Goal: Task Accomplishment & Management: Manage account settings

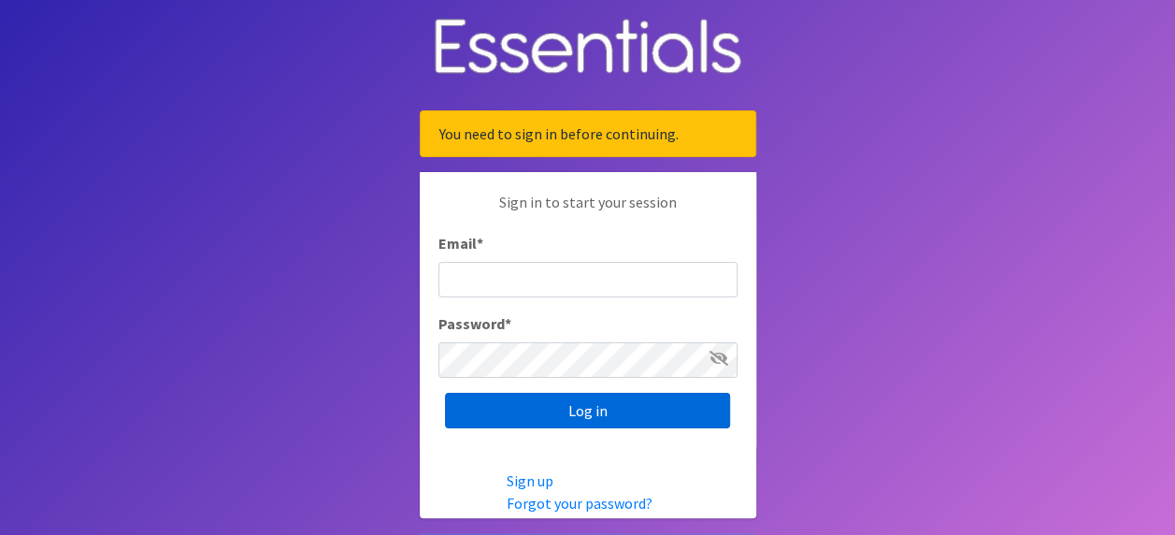
type input "[EMAIL_ADDRESS][DOMAIN_NAME]"
click at [559, 396] on input "Log in" at bounding box center [587, 411] width 285 height 36
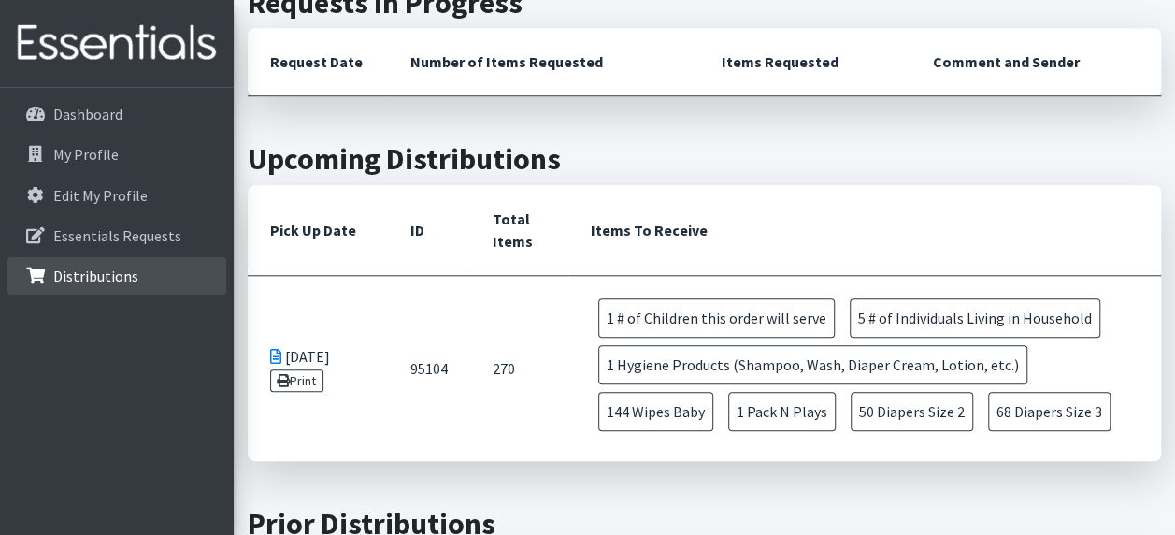
scroll to position [842, 0]
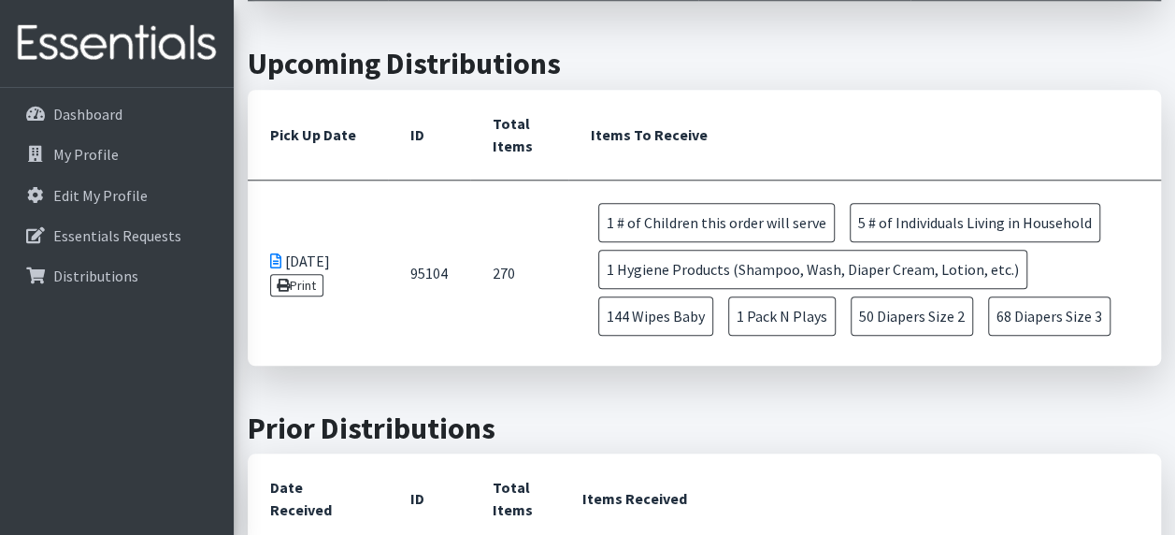
click at [439, 239] on td "95104" at bounding box center [429, 273] width 82 height 186
click at [270, 253] on icon at bounding box center [275, 260] width 11 height 15
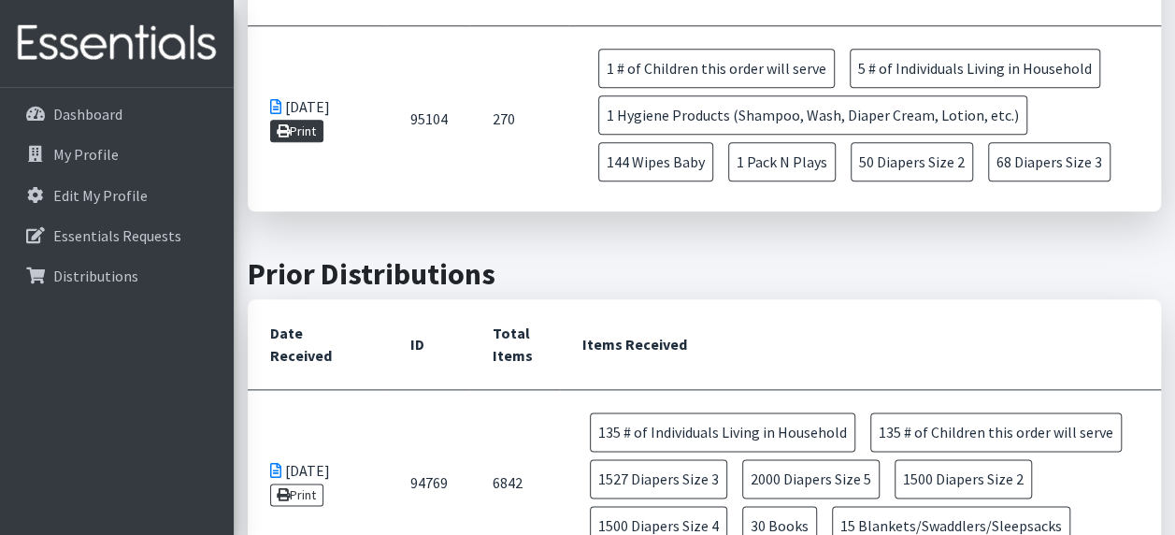
scroll to position [935, 0]
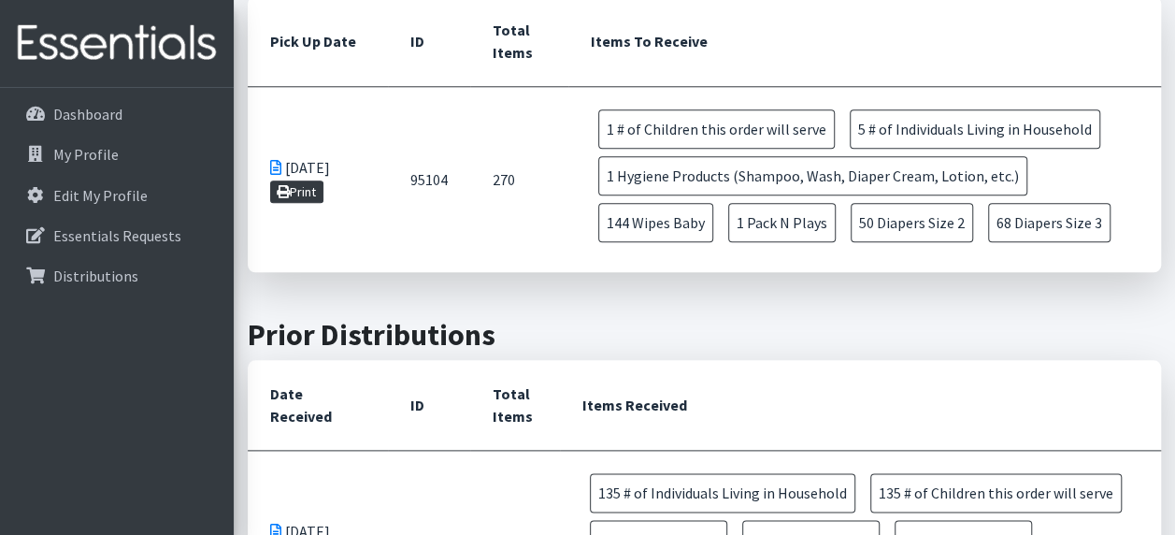
click at [297, 189] on link "Print" at bounding box center [296, 191] width 53 height 22
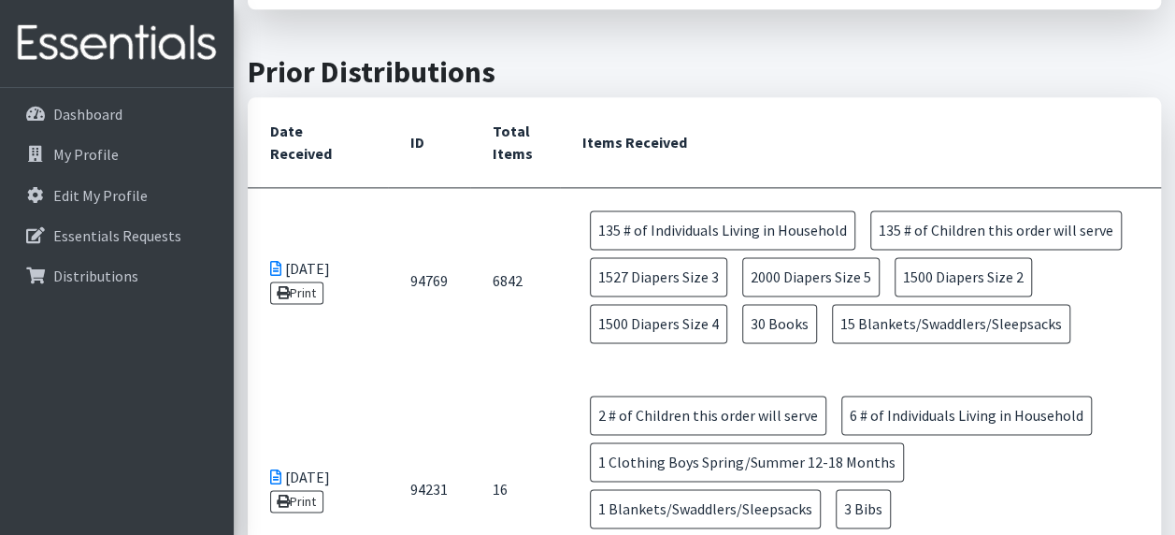
scroll to position [1216, 0]
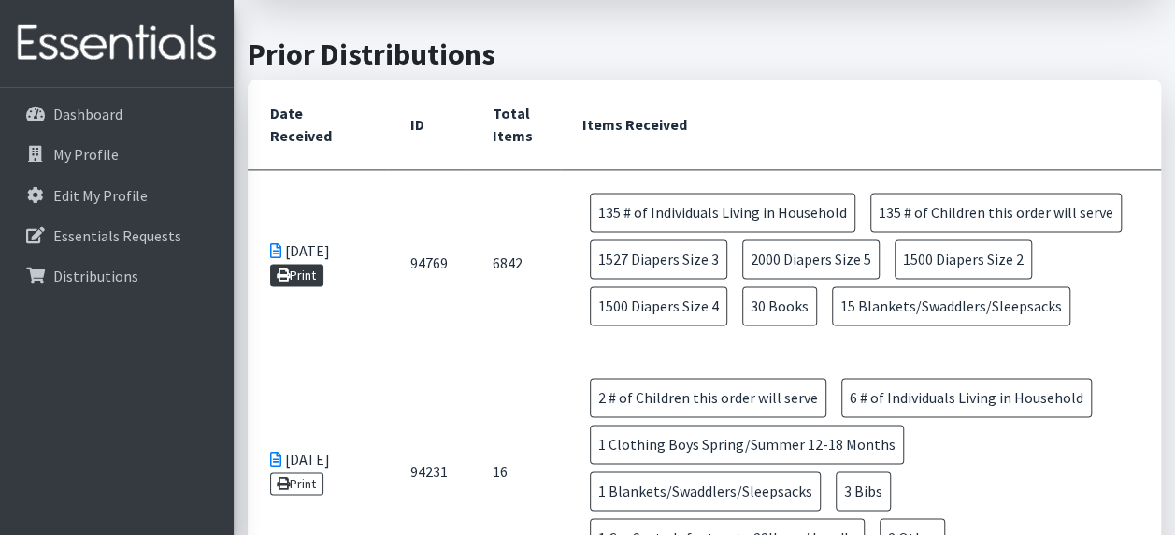
click at [319, 269] on link "Print" at bounding box center [296, 275] width 53 height 22
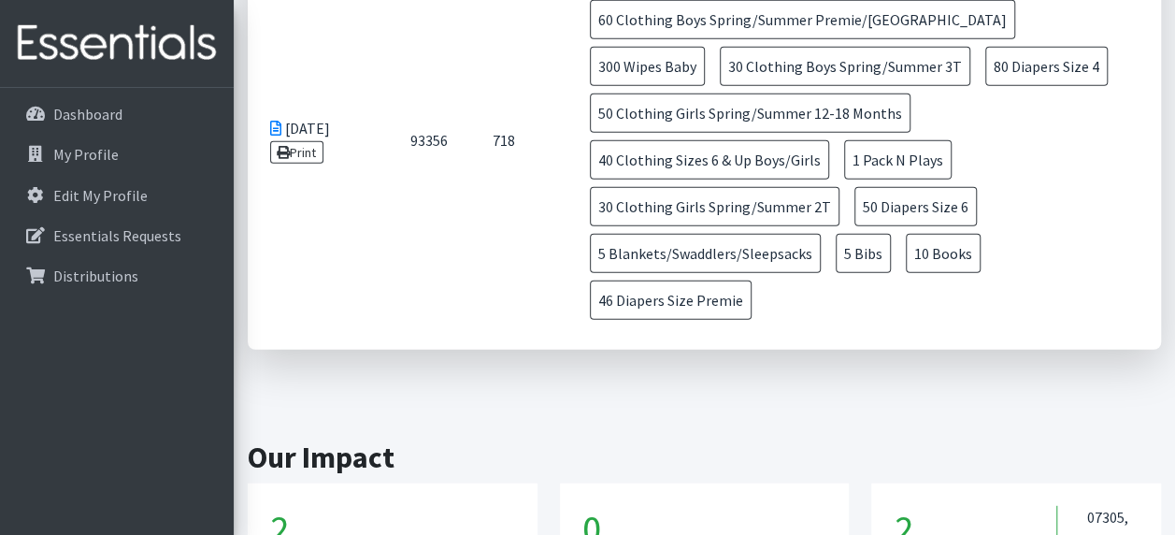
scroll to position [2490, 0]
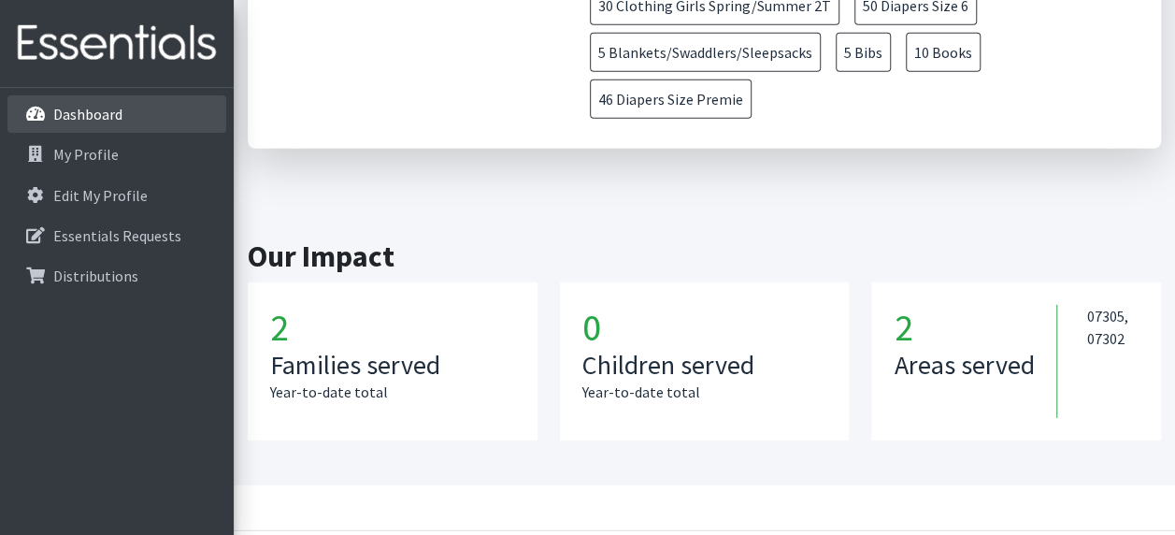
click at [84, 114] on p "Dashboard" at bounding box center [87, 114] width 69 height 19
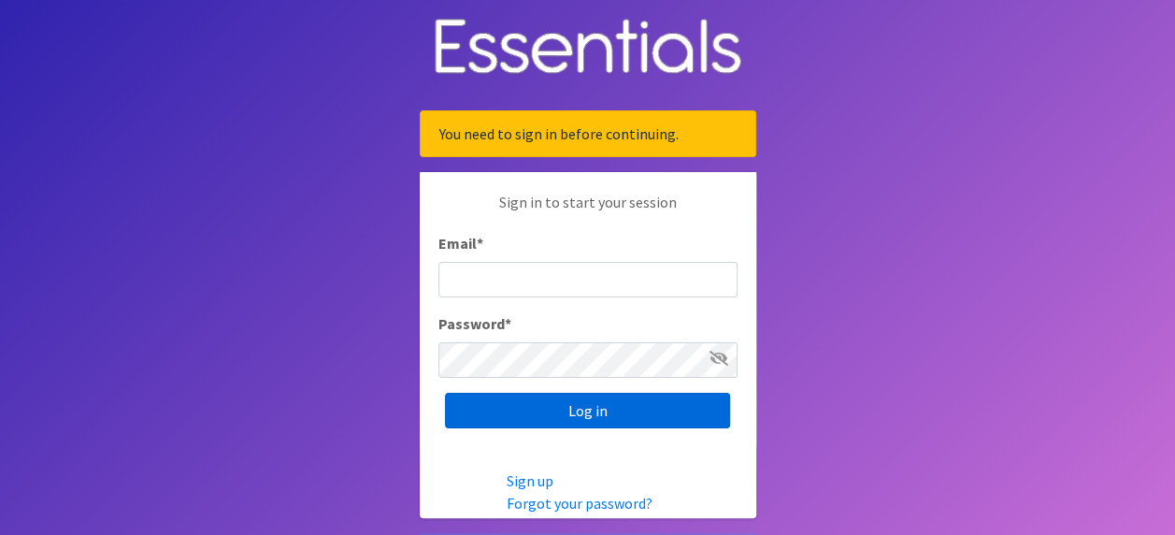
type input "[EMAIL_ADDRESS][DOMAIN_NAME]"
click at [599, 416] on input "Log in" at bounding box center [587, 411] width 285 height 36
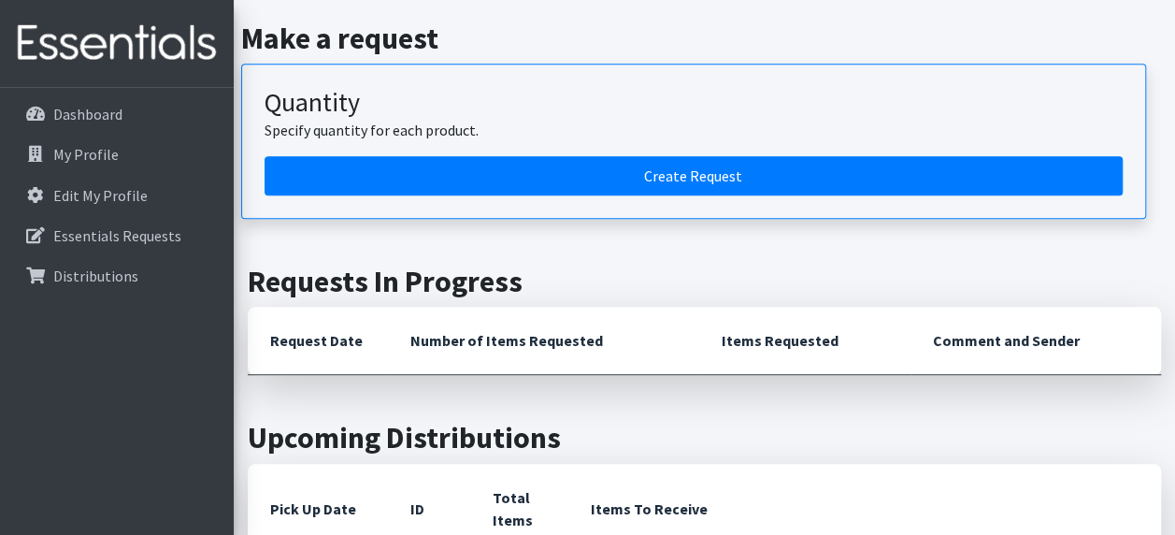
scroll to position [187, 0]
